Goal: Task Accomplishment & Management: Manage account settings

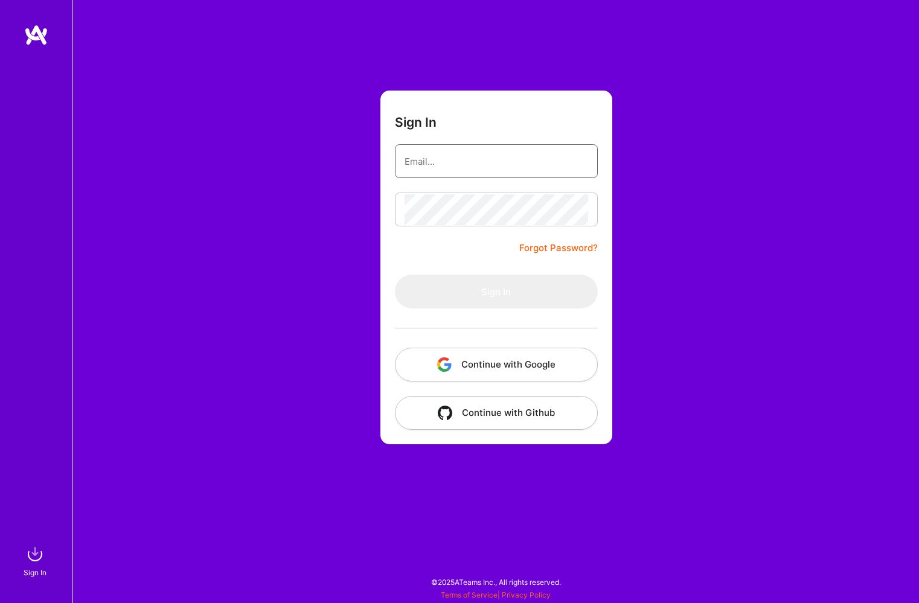
type input "[EMAIL_ADDRESS][DOMAIN_NAME]"
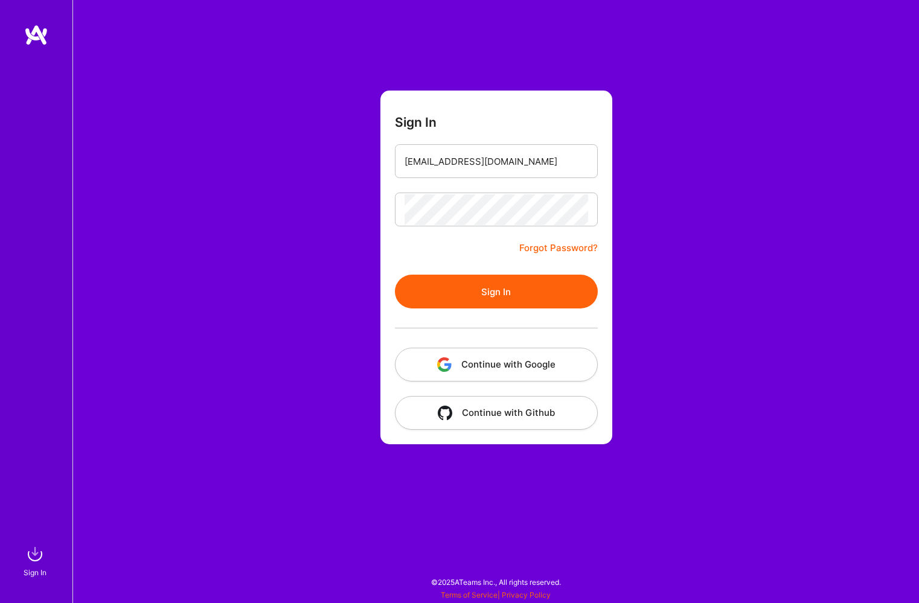
click at [494, 286] on button "Sign In" at bounding box center [496, 292] width 203 height 34
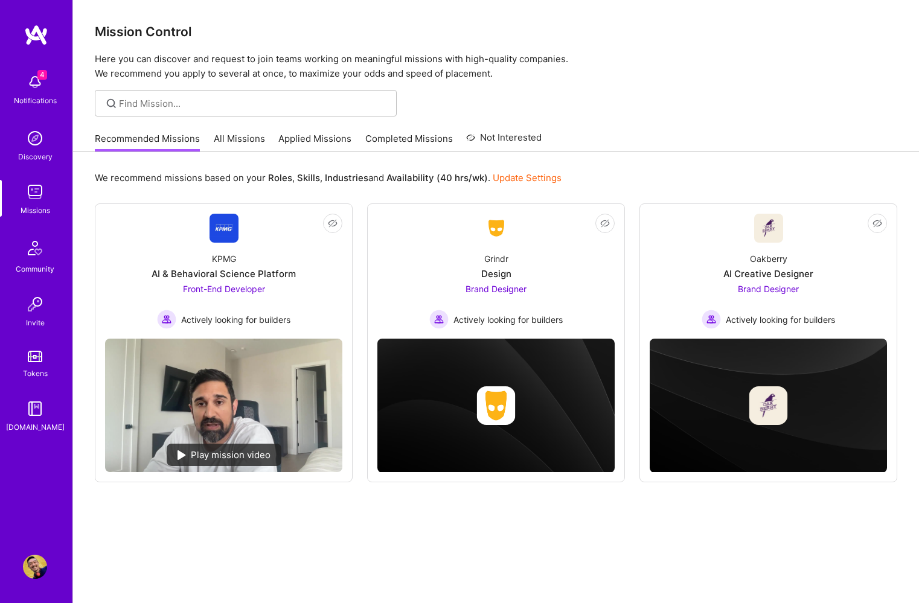
click at [35, 575] on img at bounding box center [35, 567] width 24 height 24
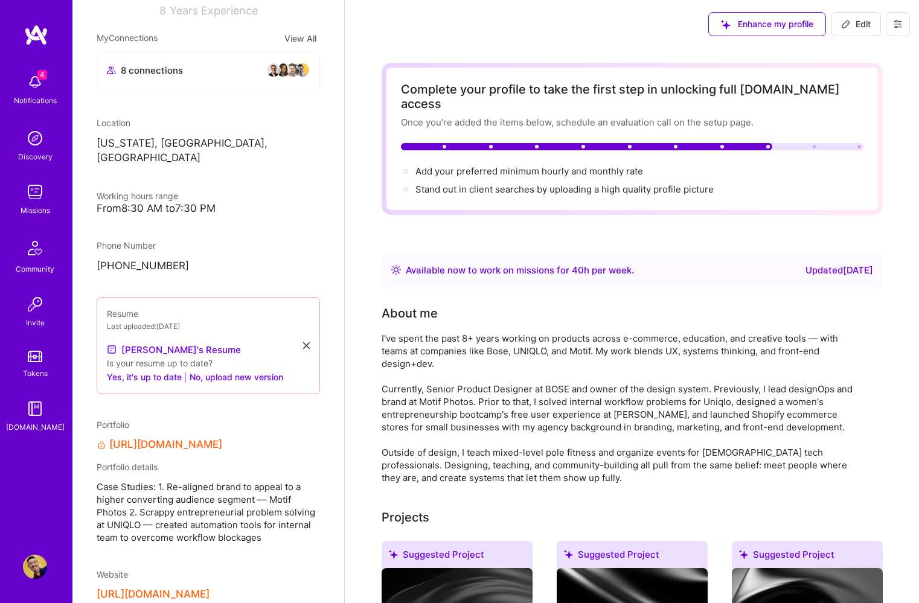
scroll to position [227, 0]
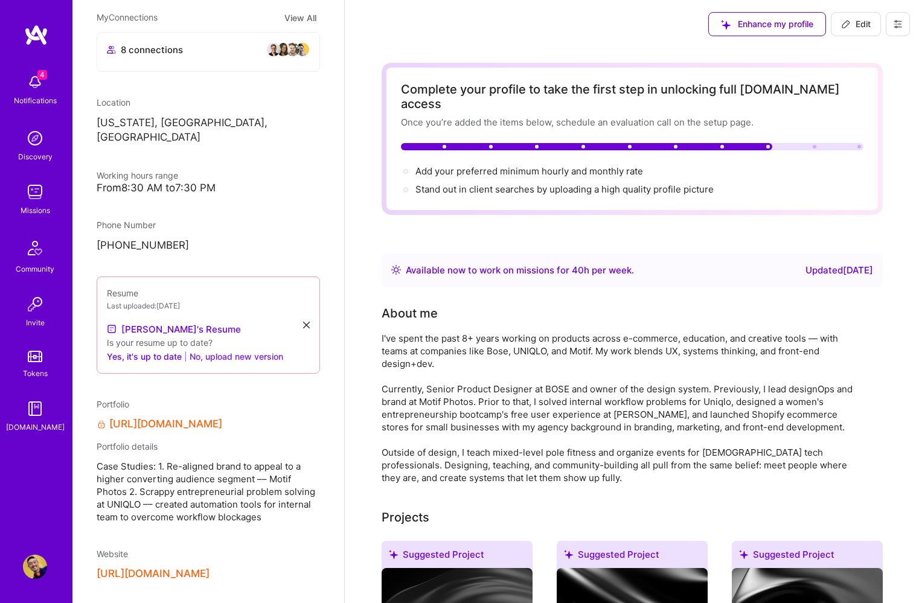
click at [222, 349] on button "No, upload new version" at bounding box center [237, 356] width 94 height 14
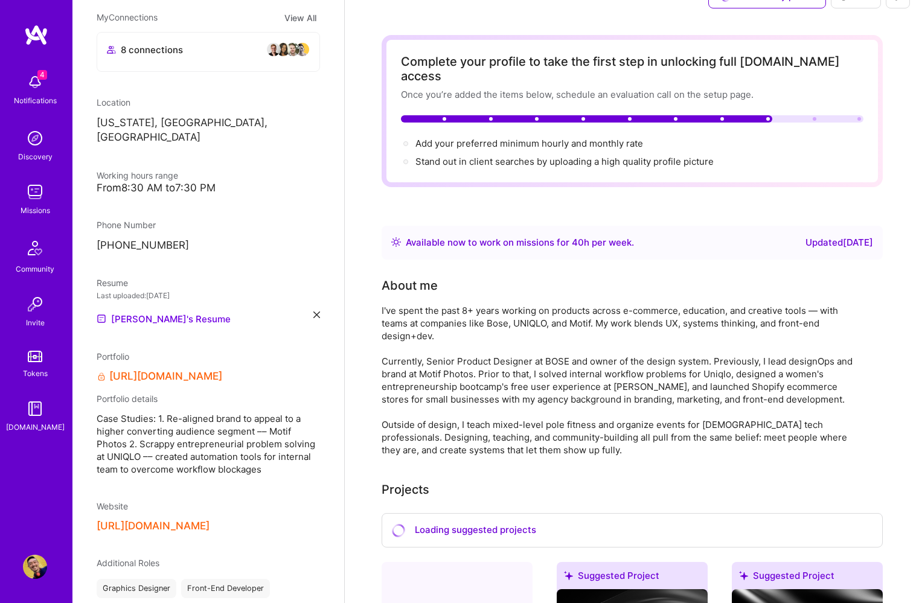
scroll to position [30, 0]
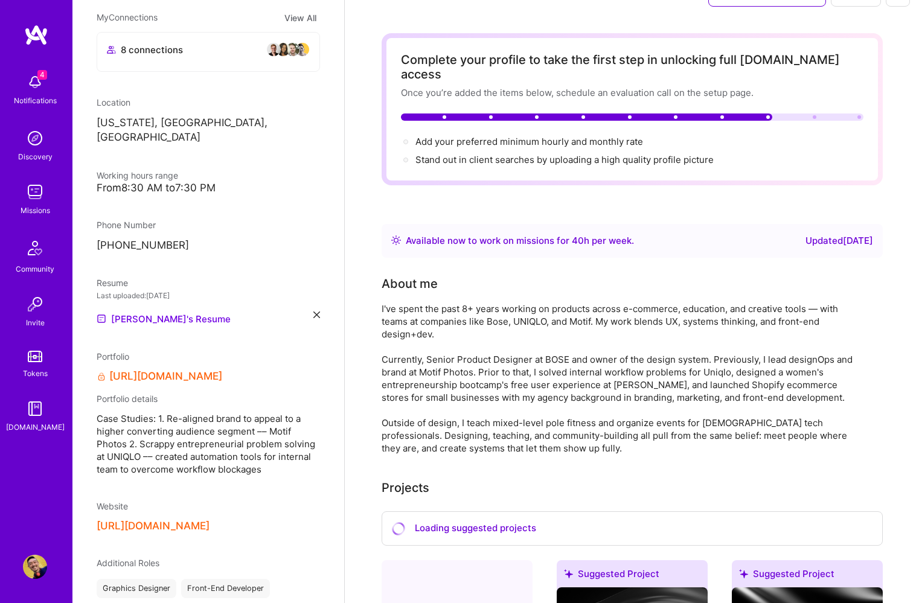
click at [222, 370] on link "[URL][DOMAIN_NAME]" at bounding box center [165, 376] width 113 height 13
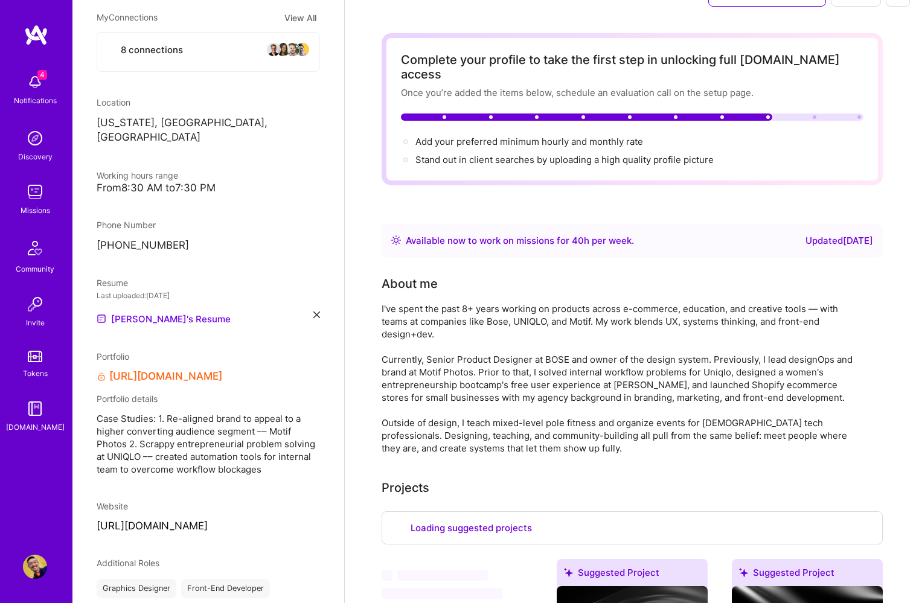
select select "US"
select select "Right Now"
